Goal: Task Accomplishment & Management: Use online tool/utility

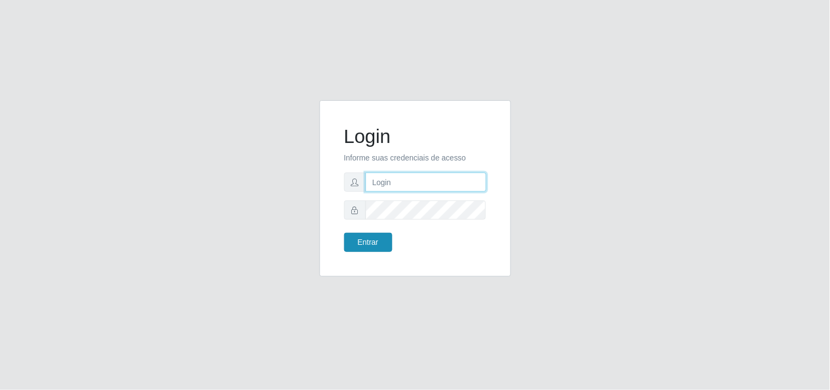
type input "[EMAIL_ADDRESS][DOMAIN_NAME]"
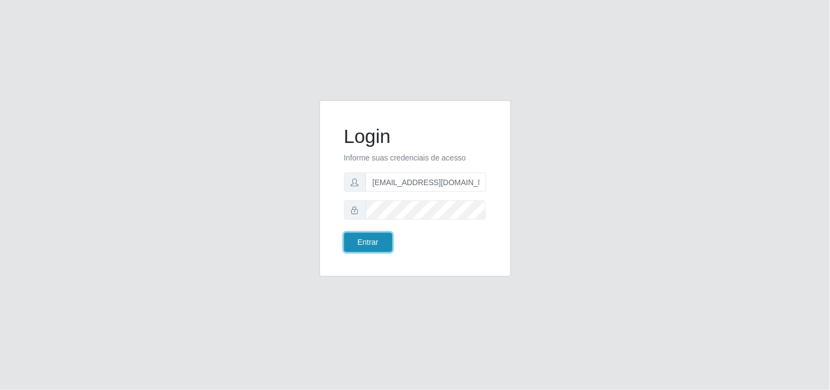
click at [355, 249] on button "Entrar" at bounding box center [368, 242] width 48 height 19
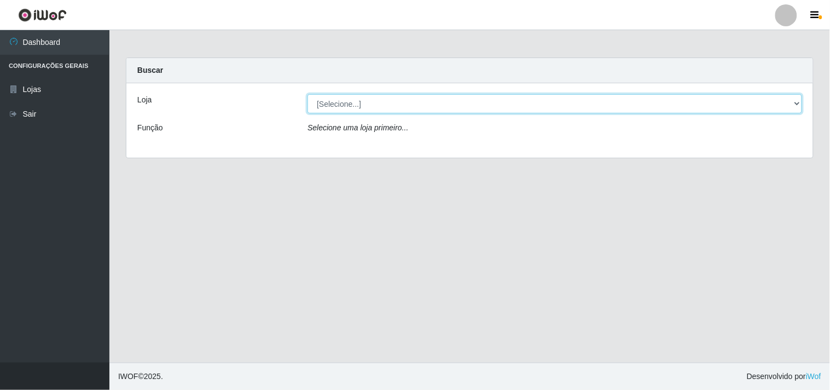
click at [794, 99] on select "[Selecione...] Hiper Queiroz - [GEOGRAPHIC_DATA]" at bounding box center [555, 103] width 495 height 19
select select "514"
click at [308, 94] on select "[Selecione...] Hiper Queiroz - [GEOGRAPHIC_DATA]" at bounding box center [555, 103] width 495 height 19
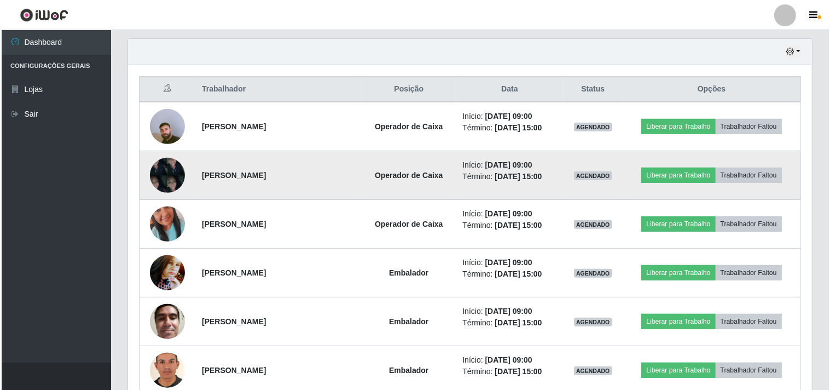
scroll to position [399, 0]
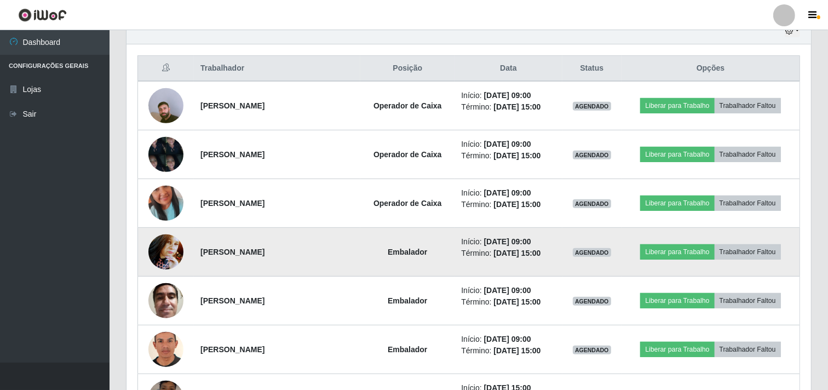
click at [165, 255] on img at bounding box center [165, 251] width 35 height 47
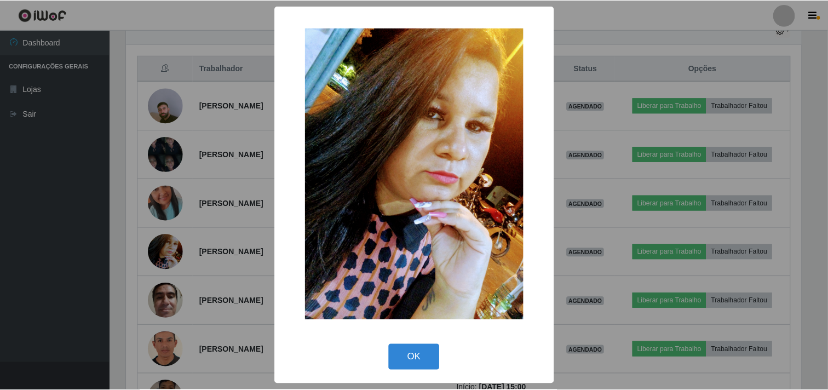
scroll to position [227, 677]
click at [108, 205] on div "× OK Cancel" at bounding box center [415, 195] width 830 height 390
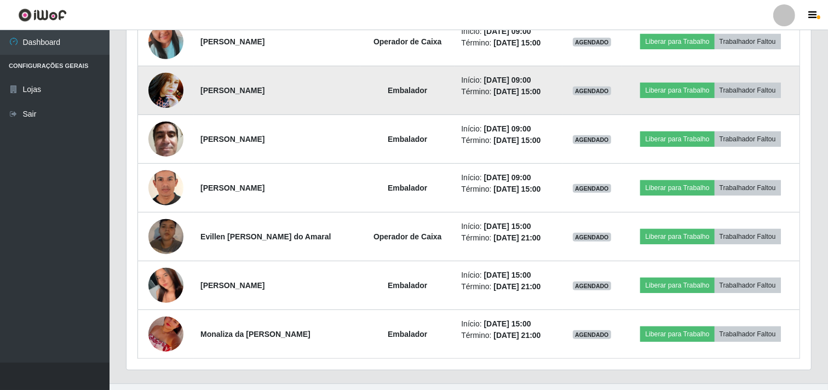
scroll to position [581, 0]
